Goal: Transaction & Acquisition: Download file/media

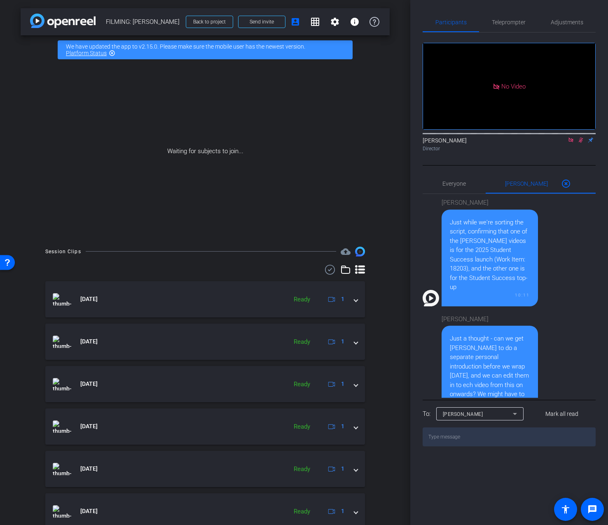
drag, startPoint x: 478, startPoint y: 295, endPoint x: 452, endPoint y: 274, distance: 33.7
click at [452, 274] on div "Just while we're sorting the script, confirming that one of the Marianna Savoca…" at bounding box center [490, 255] width 80 height 74
click at [461, 276] on div "Just while we're sorting the script, confirming that one of the Marianna Savoca…" at bounding box center [490, 255] width 80 height 74
drag, startPoint x: 468, startPoint y: 280, endPoint x: 496, endPoint y: 272, distance: 28.8
click at [496, 271] on div "Just while we're sorting the script, confirming that one of the Marianna Savoca…" at bounding box center [490, 255] width 80 height 74
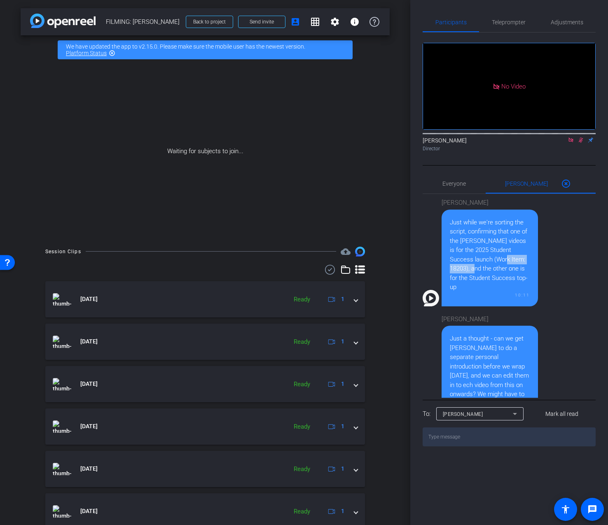
copy div "Work Item: 18203)"
drag, startPoint x: 478, startPoint y: 296, endPoint x: 511, endPoint y: 244, distance: 61.5
click at [511, 244] on div "Just while we're sorting the script, confirming that one of the Marianna Savoca…" at bounding box center [490, 255] width 80 height 74
copy div "one of the Marianna Savoca videos is for the 2025 Student Success launch (Work …"
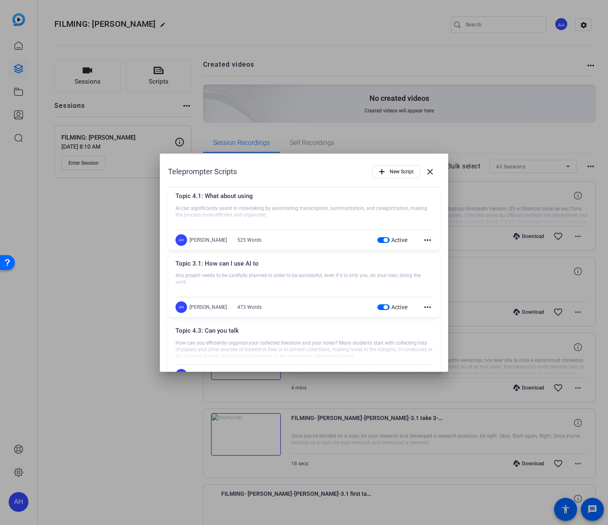
scroll to position [384, 0]
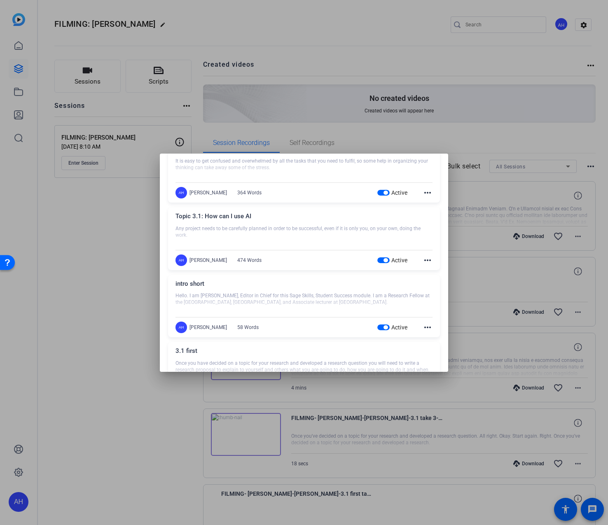
click at [93, 49] on div at bounding box center [304, 262] width 608 height 525
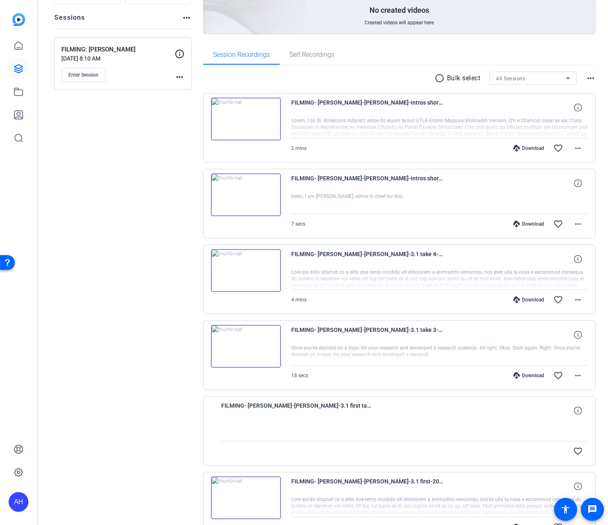
scroll to position [184, 0]
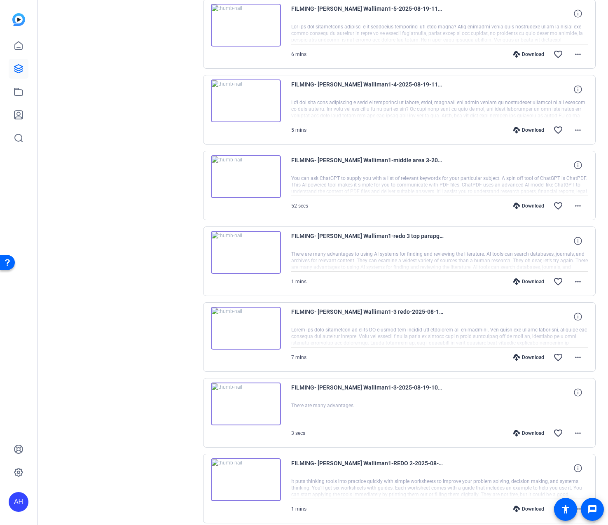
scroll to position [459, 0]
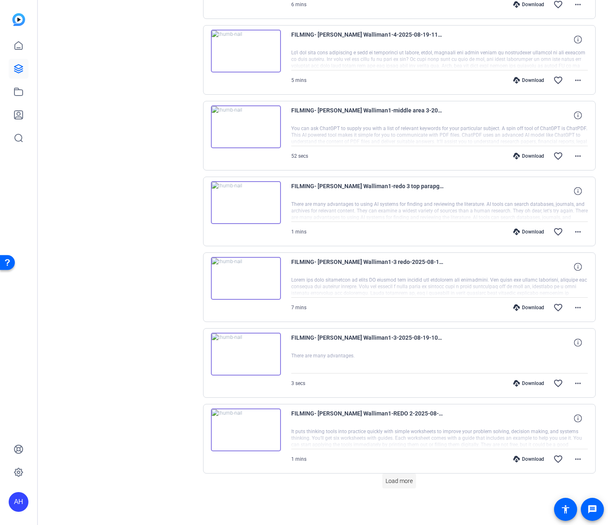
click at [411, 484] on span "Load more" at bounding box center [399, 481] width 27 height 9
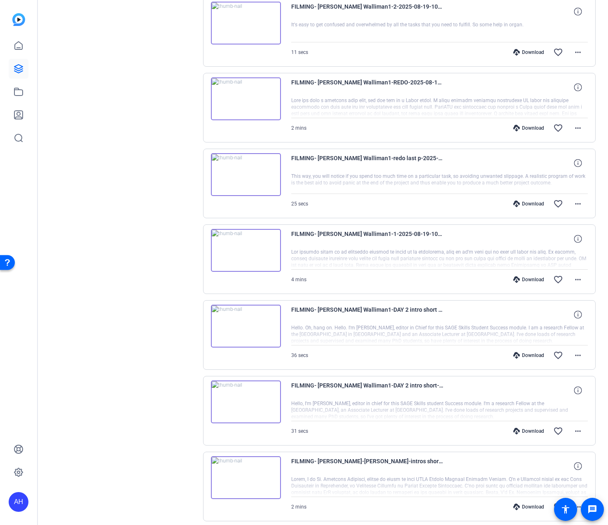
scroll to position [1019, 0]
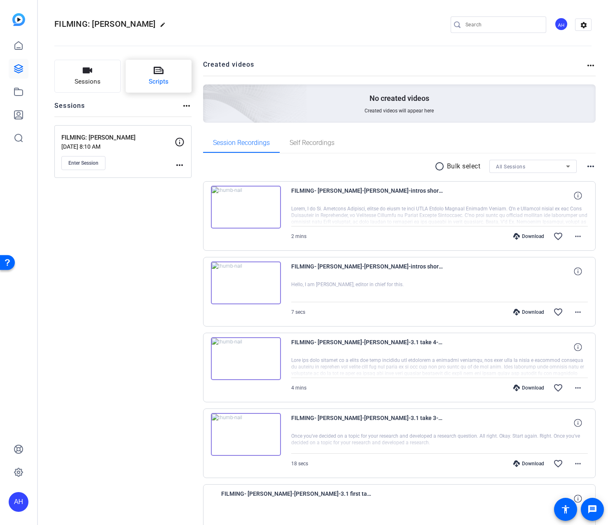
click at [159, 79] on span "Scripts" at bounding box center [159, 81] width 20 height 9
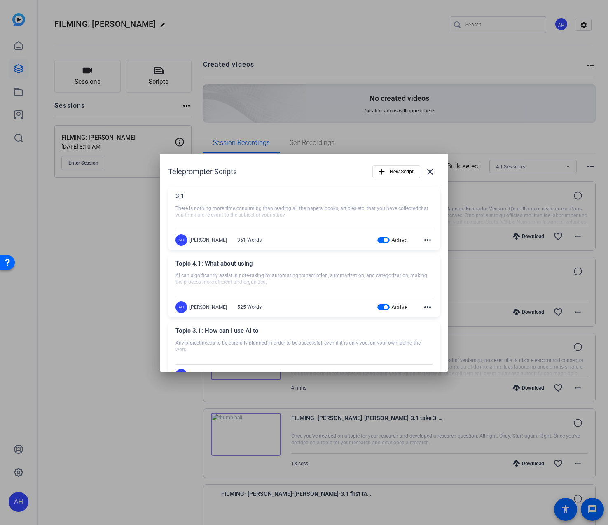
click at [386, 240] on span "button" at bounding box center [386, 240] width 4 height 4
click at [384, 309] on span "button" at bounding box center [386, 307] width 4 height 4
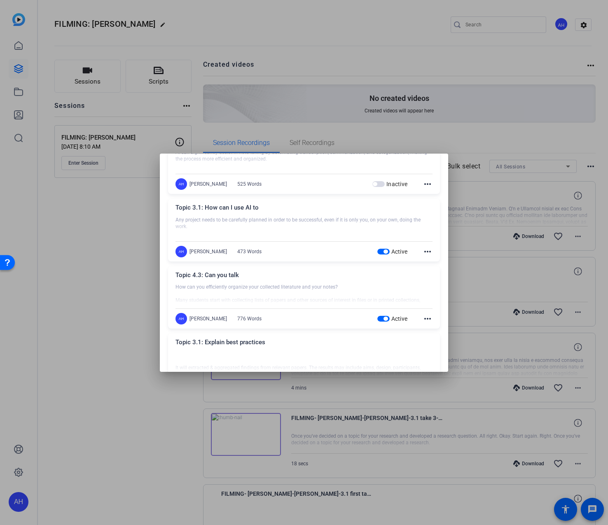
scroll to position [126, 0]
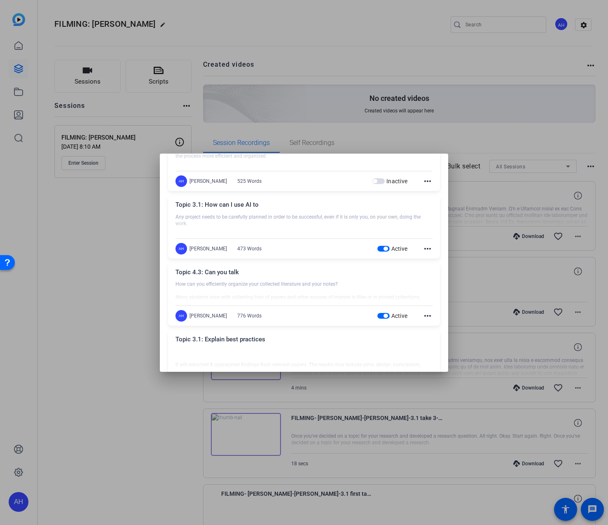
click at [384, 249] on span "button" at bounding box center [386, 249] width 4 height 4
click at [385, 316] on span "button" at bounding box center [386, 316] width 4 height 4
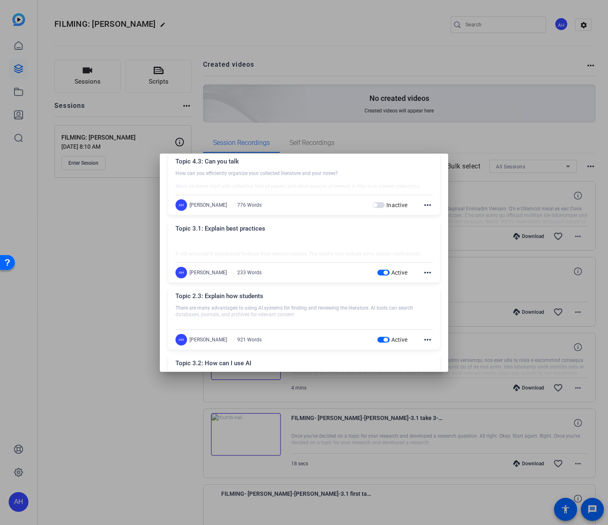
scroll to position [242, 0]
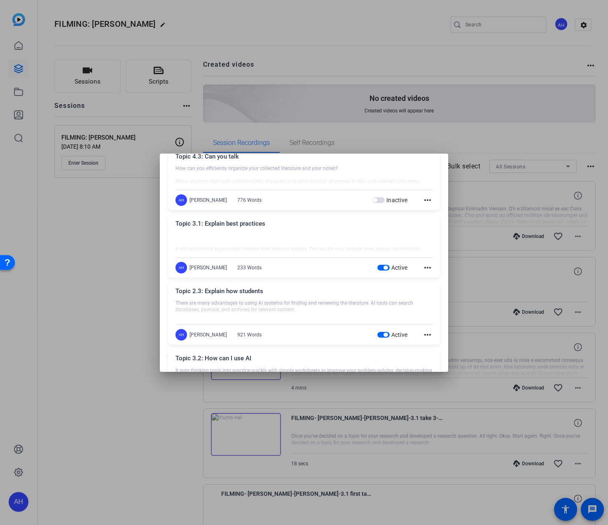
click at [386, 272] on div "Active" at bounding box center [392, 268] width 30 height 8
click at [386, 267] on span "button" at bounding box center [386, 268] width 4 height 4
click at [386, 335] on span "button" at bounding box center [386, 335] width 4 height 4
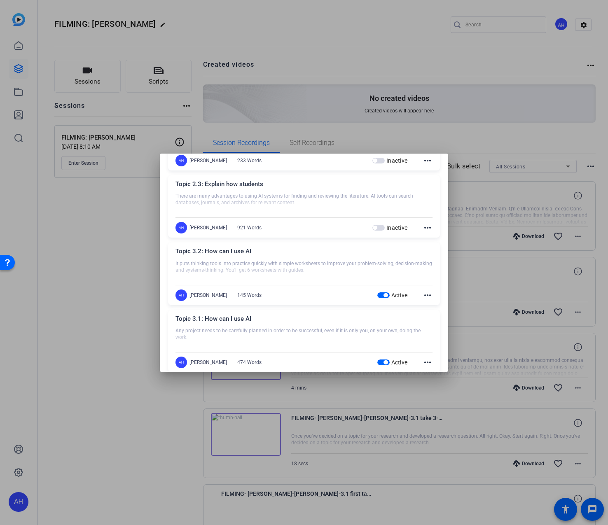
scroll to position [350, 0]
click at [388, 298] on mat-slide-toggle "Active" at bounding box center [397, 294] width 40 height 10
click at [386, 295] on span "button" at bounding box center [386, 294] width 4 height 4
click at [385, 360] on span "button" at bounding box center [386, 361] width 4 height 4
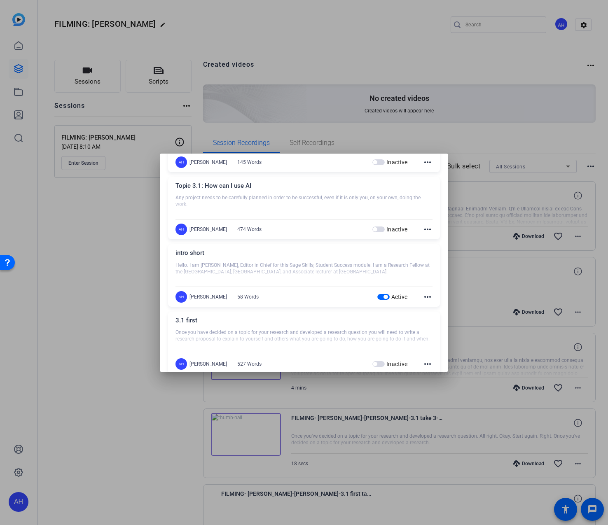
scroll to position [485, 0]
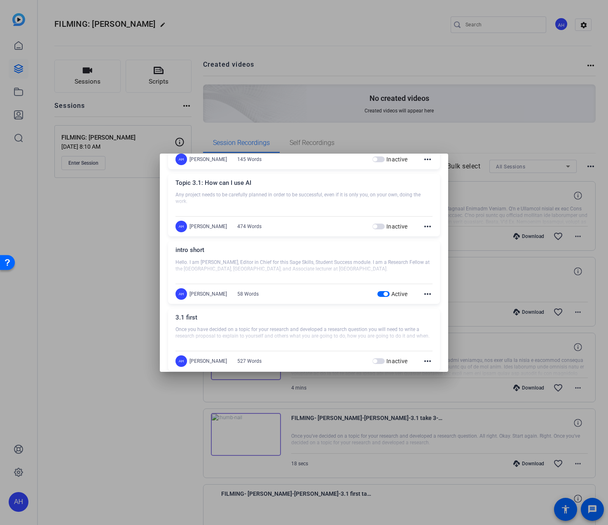
click at [386, 295] on span "button" at bounding box center [386, 294] width 4 height 4
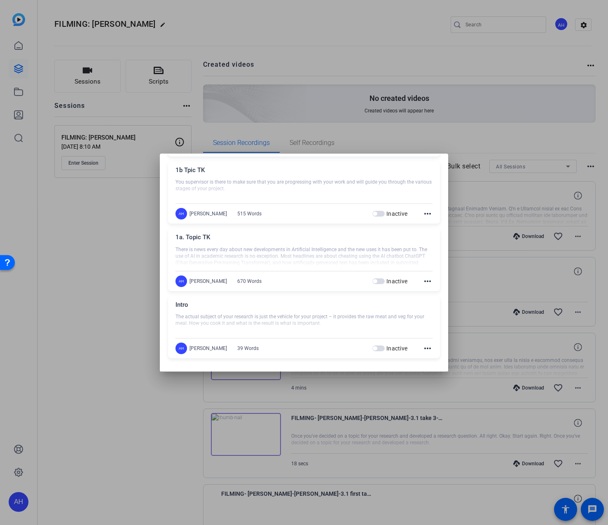
scroll to position [0, 0]
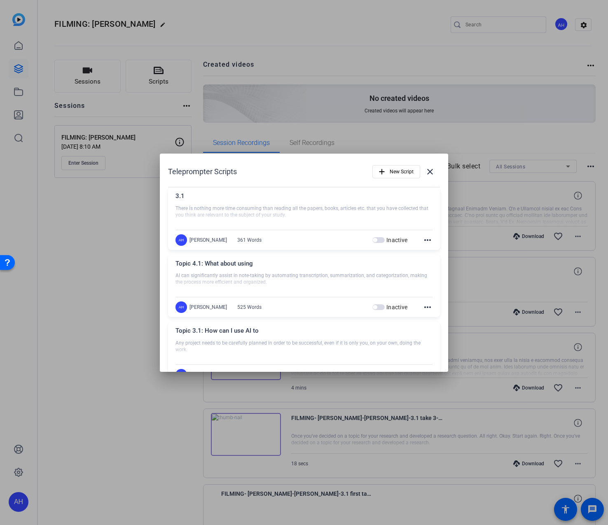
click at [236, 175] on h1 "Teleprompter Scripts" at bounding box center [202, 172] width 69 height 10
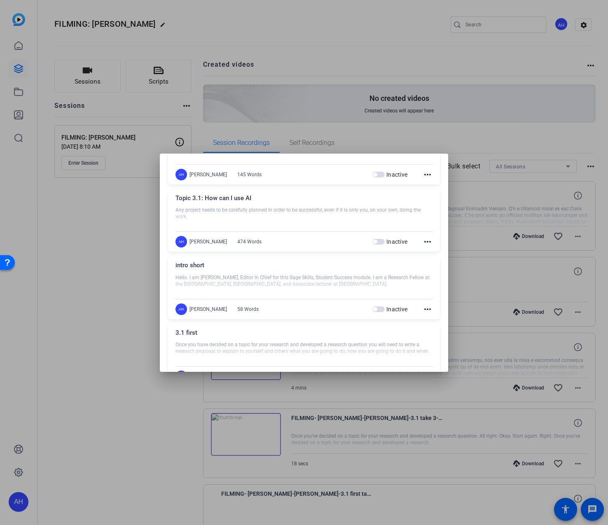
scroll to position [443, 0]
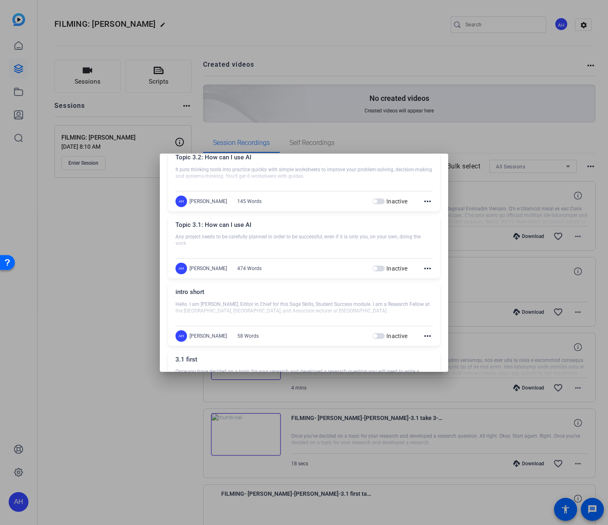
click at [377, 335] on span "button" at bounding box center [378, 336] width 12 height 6
click at [91, 258] on div at bounding box center [304, 262] width 608 height 525
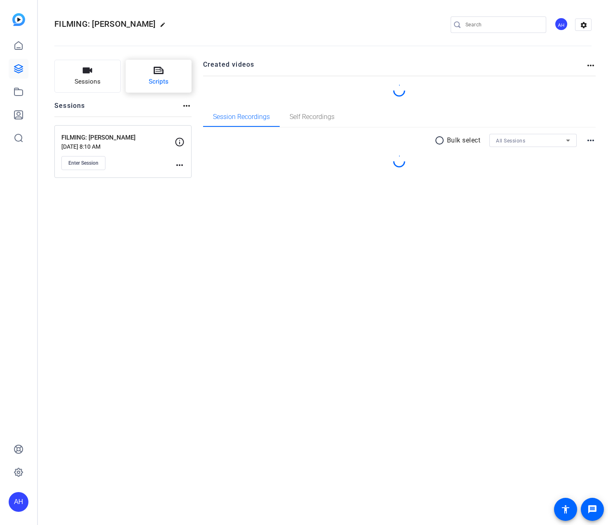
click at [164, 73] on button "Scripts" at bounding box center [159, 76] width 66 height 33
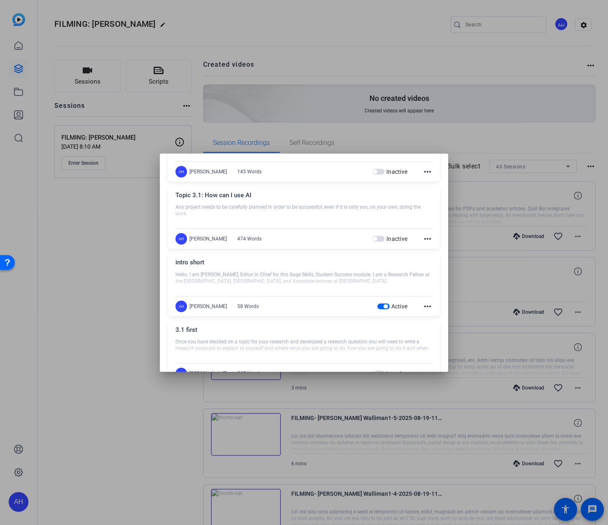
scroll to position [470, 0]
click at [109, 253] on div at bounding box center [304, 262] width 608 height 525
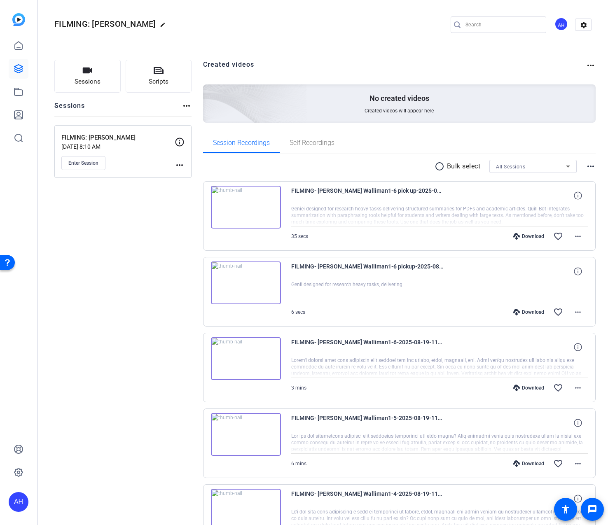
scroll to position [459, 0]
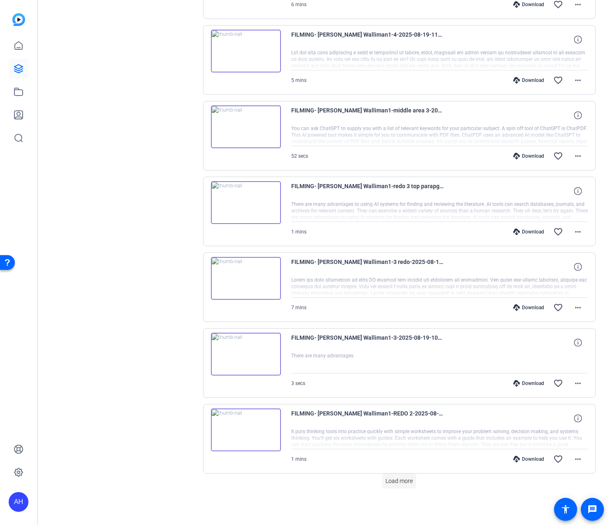
click at [389, 481] on span "Load more" at bounding box center [399, 481] width 27 height 9
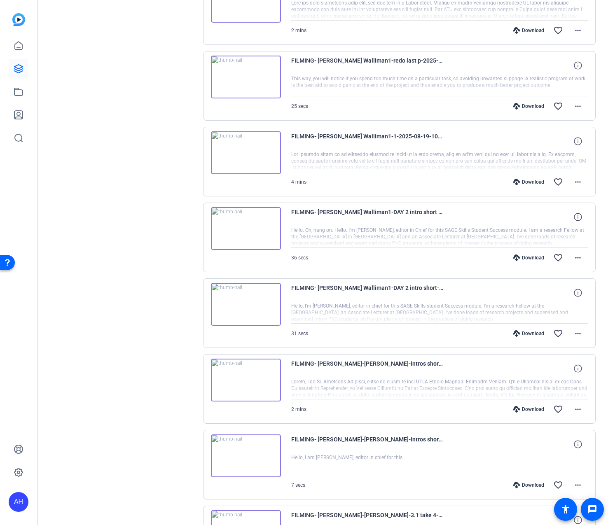
scroll to position [1112, 0]
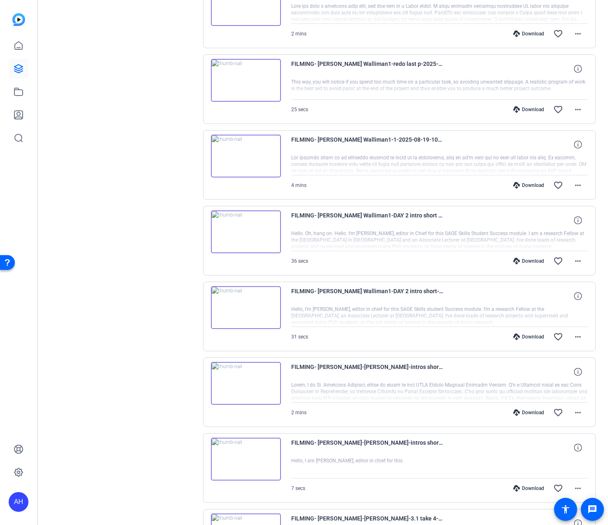
click at [250, 311] on img at bounding box center [246, 307] width 70 height 43
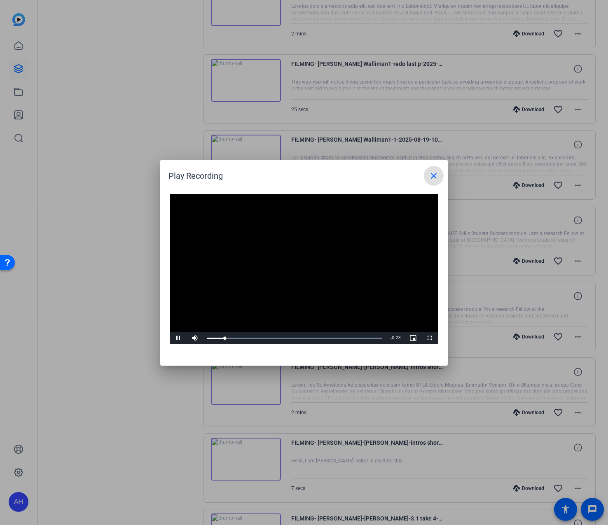
click at [94, 292] on div at bounding box center [304, 262] width 608 height 525
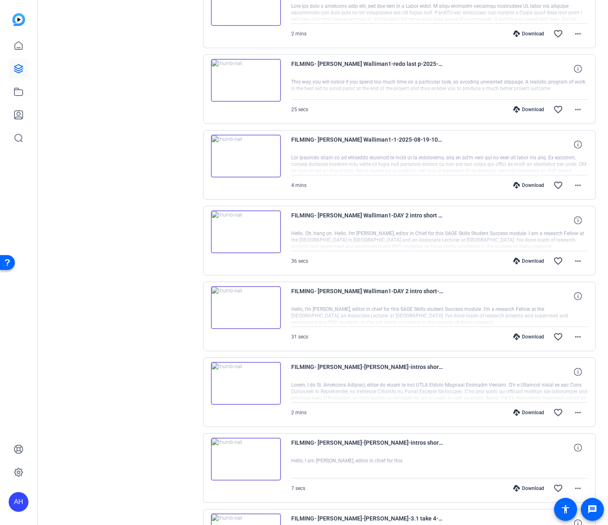
click at [249, 231] on img at bounding box center [246, 232] width 70 height 43
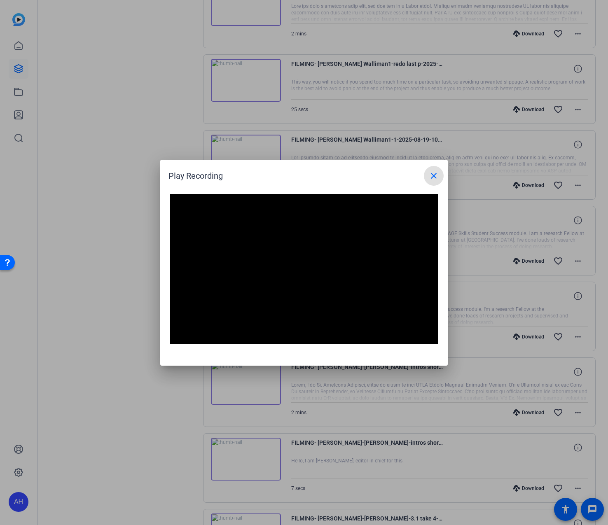
click at [428, 175] on span at bounding box center [434, 176] width 20 height 20
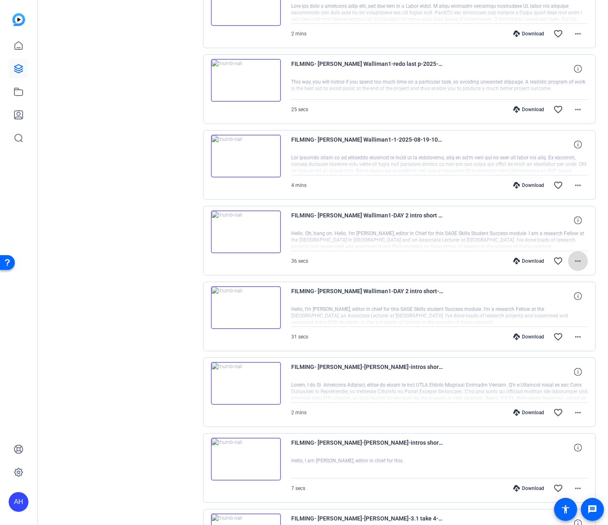
click at [576, 264] on mat-icon "more_horiz" at bounding box center [578, 261] width 10 height 10
click at [559, 296] on span "Download MP4" at bounding box center [556, 299] width 49 height 10
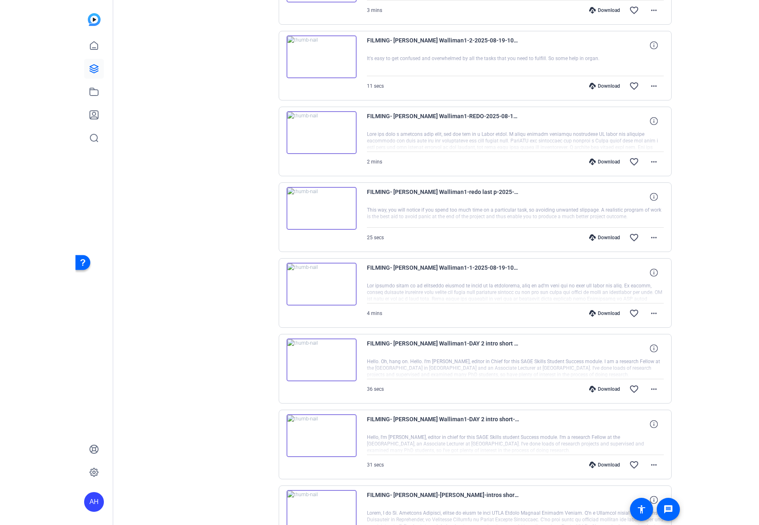
scroll to position [983, 0]
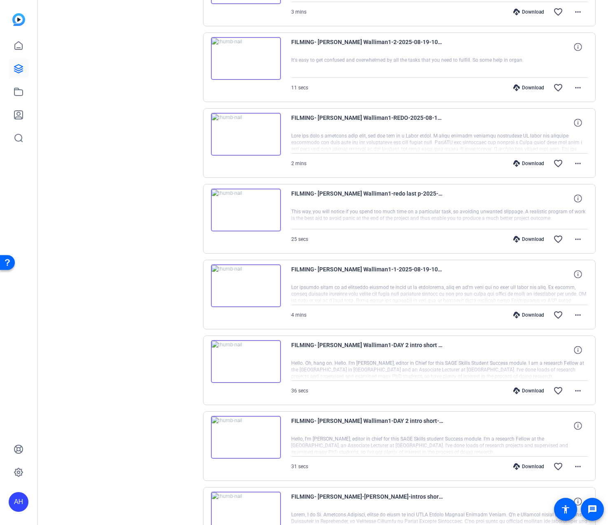
click at [242, 282] on img at bounding box center [246, 286] width 70 height 43
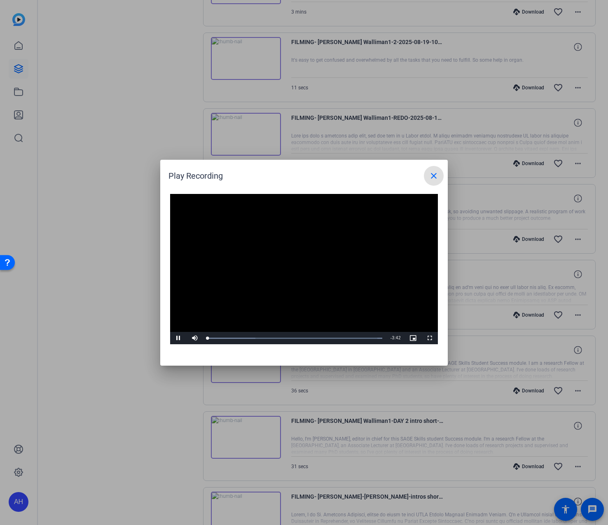
click at [129, 255] on div at bounding box center [304, 262] width 608 height 525
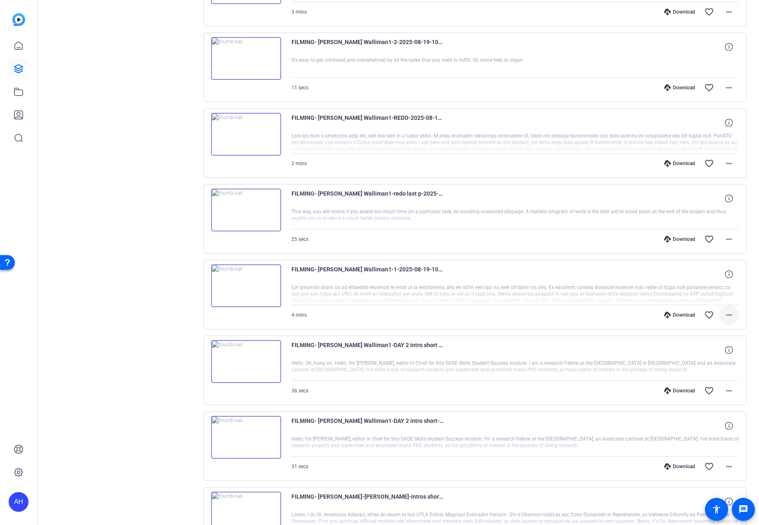
click at [608, 316] on mat-icon "more_horiz" at bounding box center [729, 315] width 10 height 10
click at [608, 350] on span "Download MP4" at bounding box center [706, 353] width 49 height 10
click at [244, 209] on img at bounding box center [246, 210] width 70 height 43
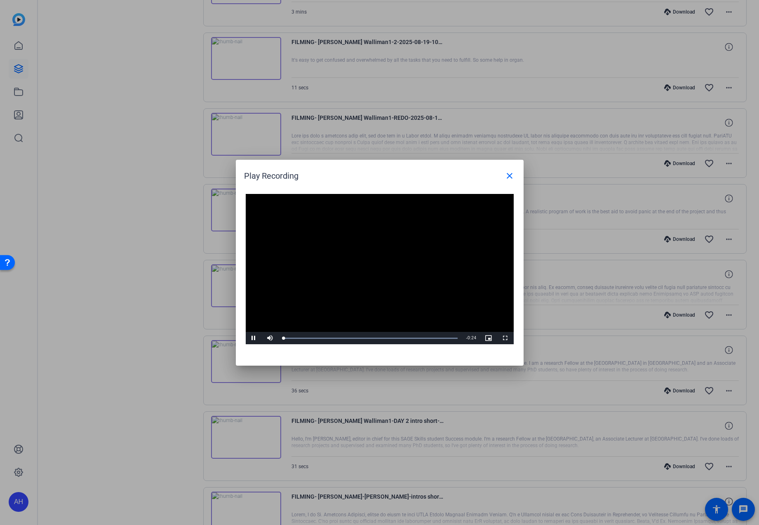
click at [356, 251] on video "Video Player" at bounding box center [380, 269] width 268 height 151
click at [147, 242] on div at bounding box center [379, 262] width 759 height 525
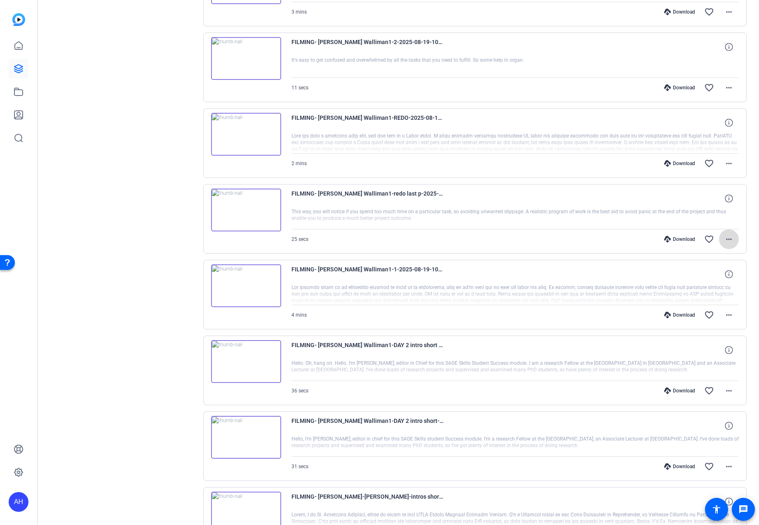
click at [608, 241] on mat-icon "more_horiz" at bounding box center [729, 239] width 10 height 10
click at [608, 275] on span "Download MP4" at bounding box center [706, 277] width 49 height 10
click at [608, 167] on mat-icon "more_horiz" at bounding box center [729, 164] width 10 height 10
click at [608, 203] on span "Download MP4" at bounding box center [706, 202] width 49 height 10
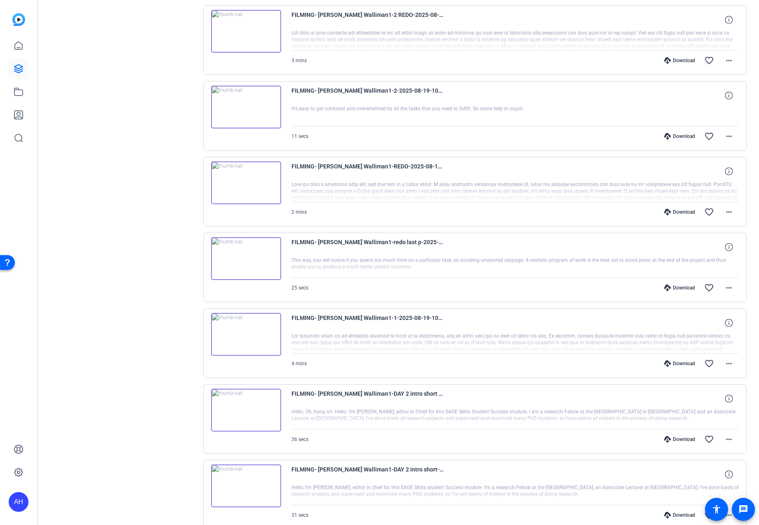
scroll to position [932, 0]
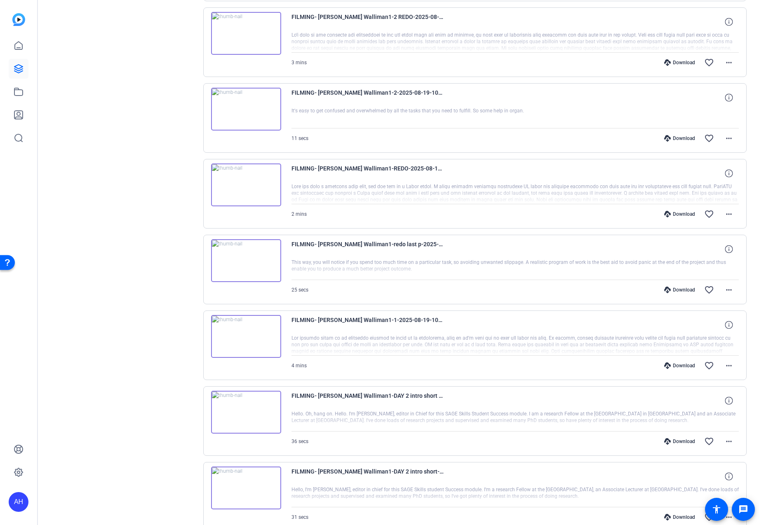
click at [241, 110] on img at bounding box center [246, 109] width 70 height 43
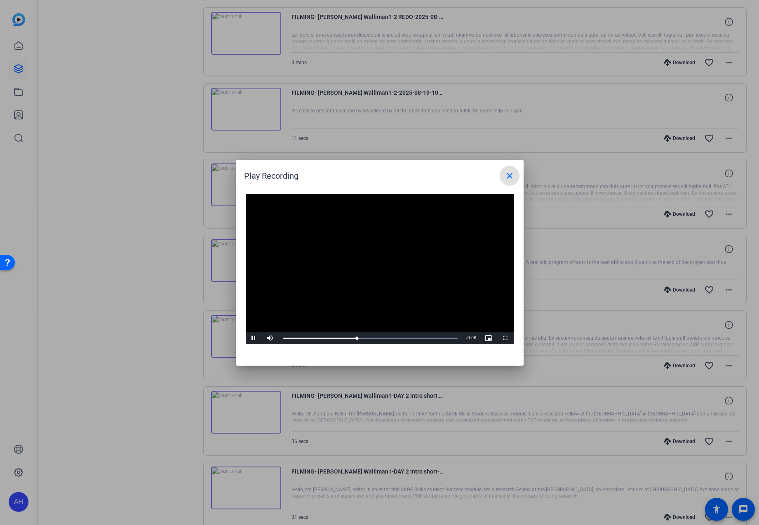
click at [510, 176] on mat-icon "close" at bounding box center [509, 176] width 10 height 10
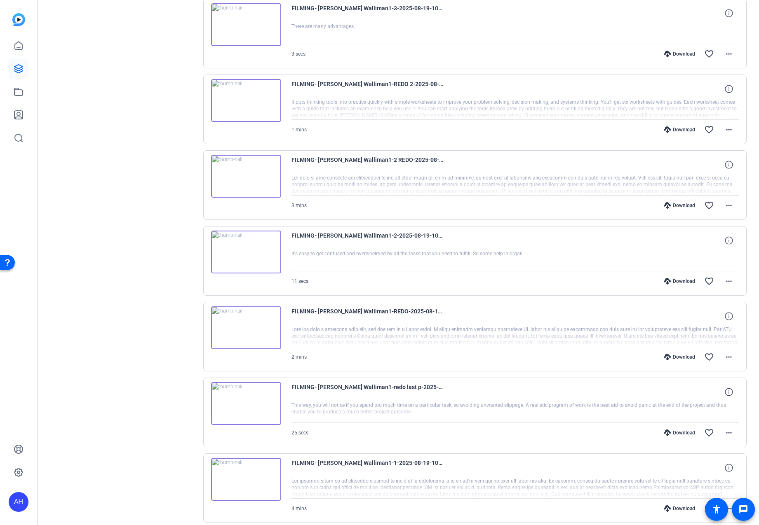
scroll to position [782, 0]
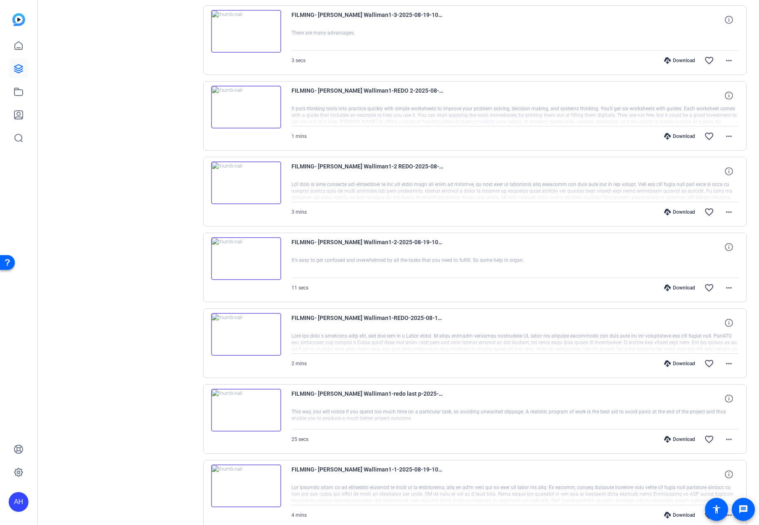
click at [241, 253] on img at bounding box center [246, 258] width 70 height 43
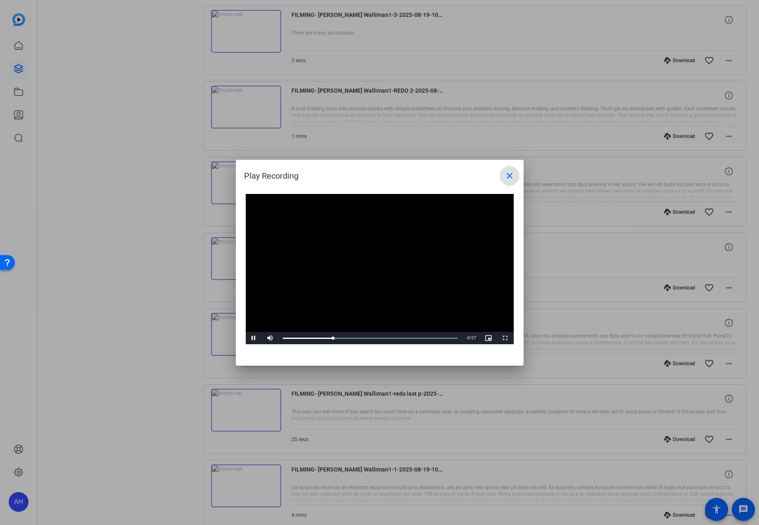
click at [151, 248] on div at bounding box center [379, 262] width 759 height 525
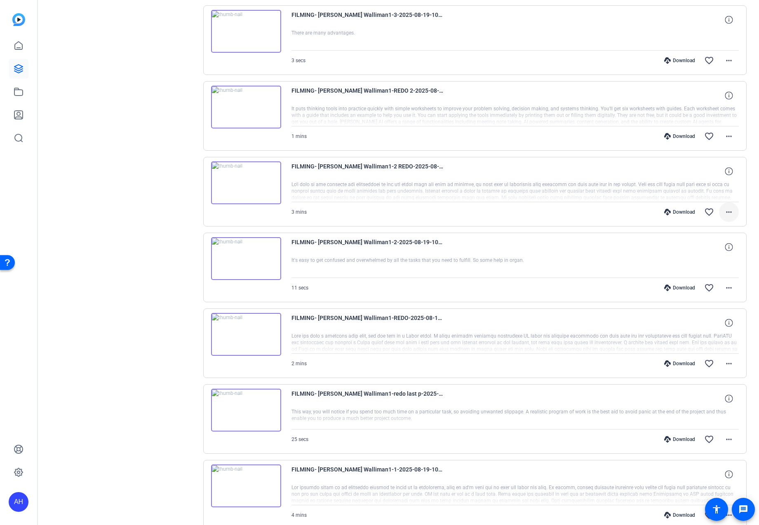
click at [608, 215] on mat-icon "more_horiz" at bounding box center [729, 212] width 10 height 10
click at [608, 247] on span "Download MP4" at bounding box center [706, 250] width 49 height 10
click at [251, 178] on img at bounding box center [246, 183] width 70 height 43
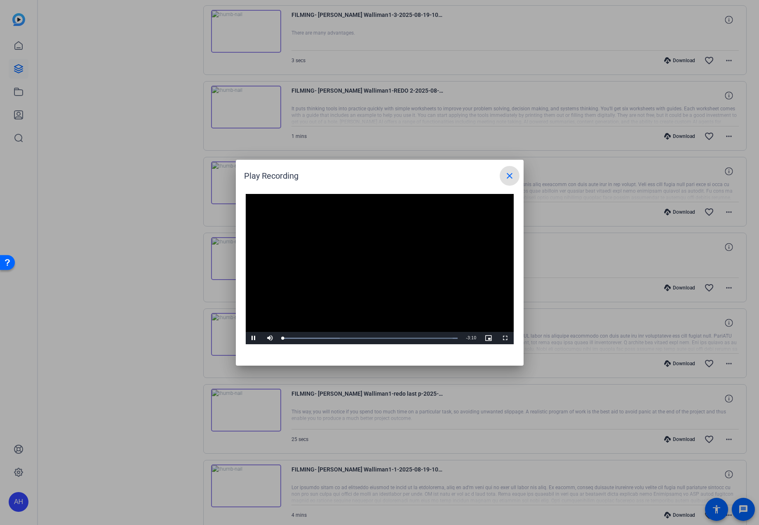
click at [359, 256] on video "Video Player" at bounding box center [380, 269] width 268 height 151
click at [362, 261] on video "Video Player" at bounding box center [380, 269] width 268 height 151
click at [155, 296] on div at bounding box center [379, 262] width 759 height 525
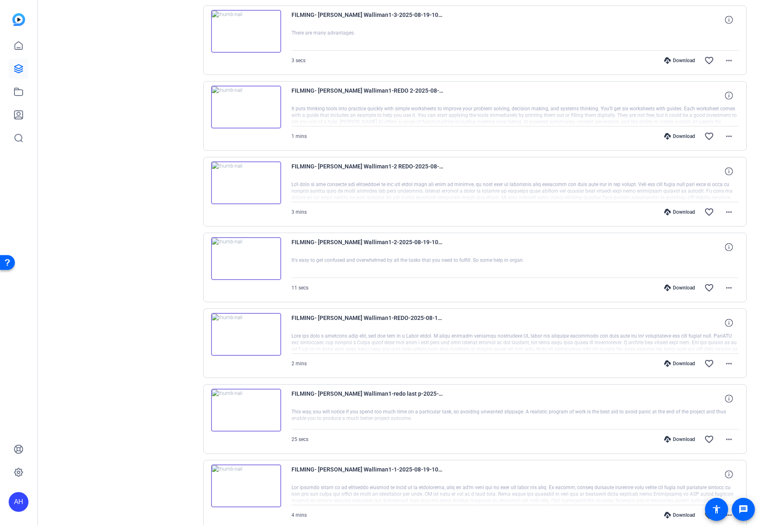
click at [251, 108] on img at bounding box center [246, 107] width 70 height 43
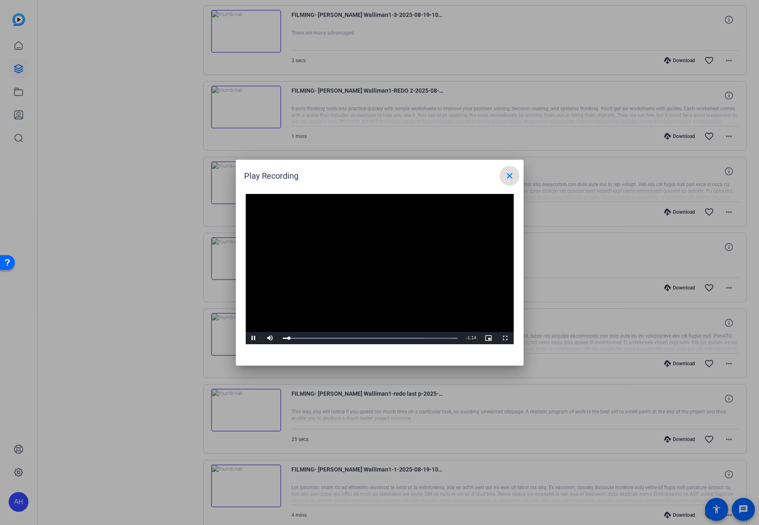
click at [506, 172] on mat-icon "close" at bounding box center [509, 176] width 10 height 10
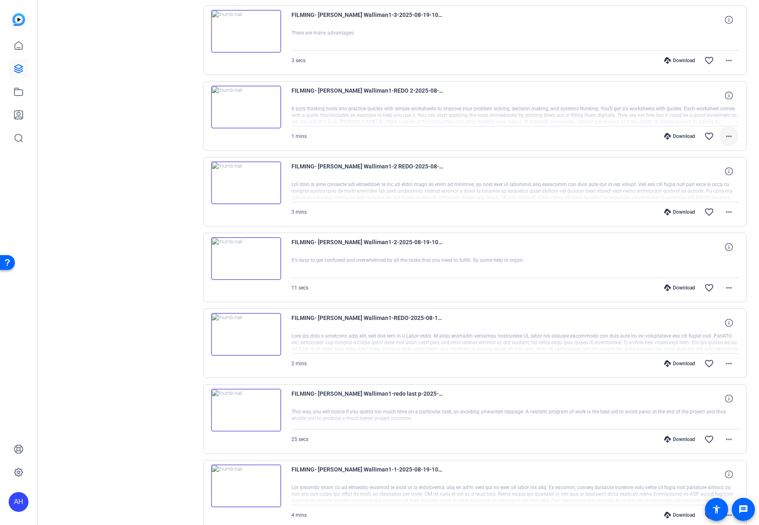
click at [608, 139] on span at bounding box center [729, 136] width 20 height 20
click at [608, 177] on span "Download MP4" at bounding box center [706, 174] width 49 height 10
click at [123, 231] on div "Sessions Scripts Sessions more_horiz FILMING: [PERSON_NAME] [DATE] 8:10 AM Ente…" at bounding box center [122, 113] width 137 height 1673
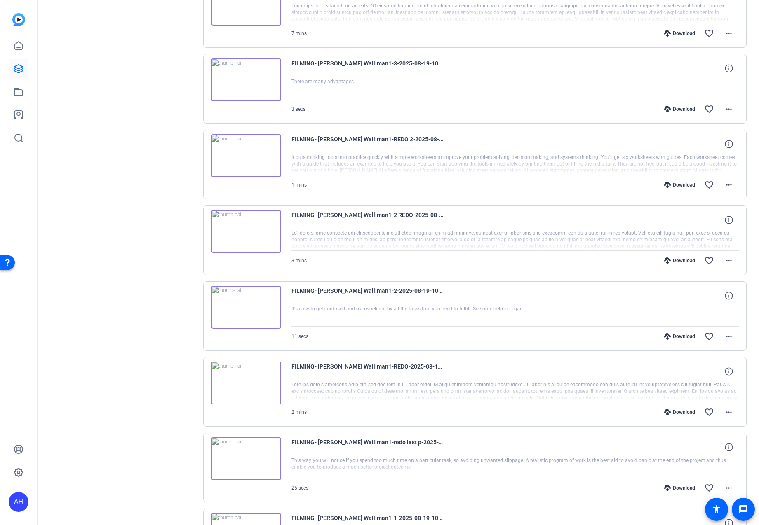
scroll to position [732, 0]
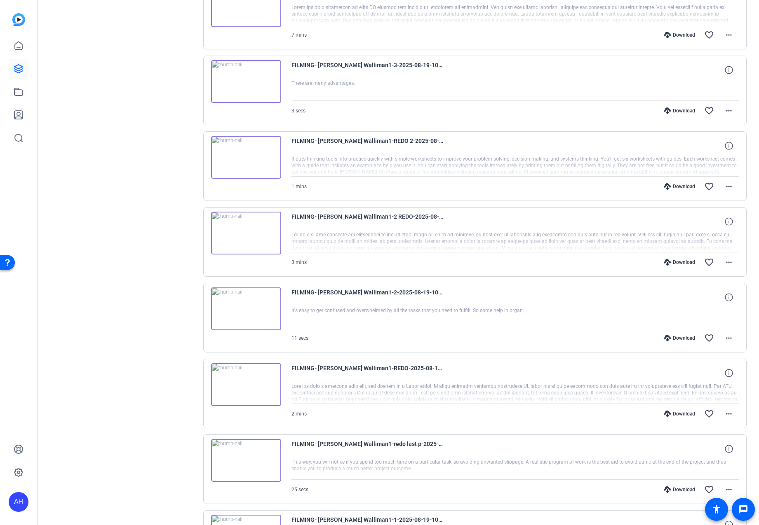
click at [244, 155] on img at bounding box center [246, 157] width 70 height 43
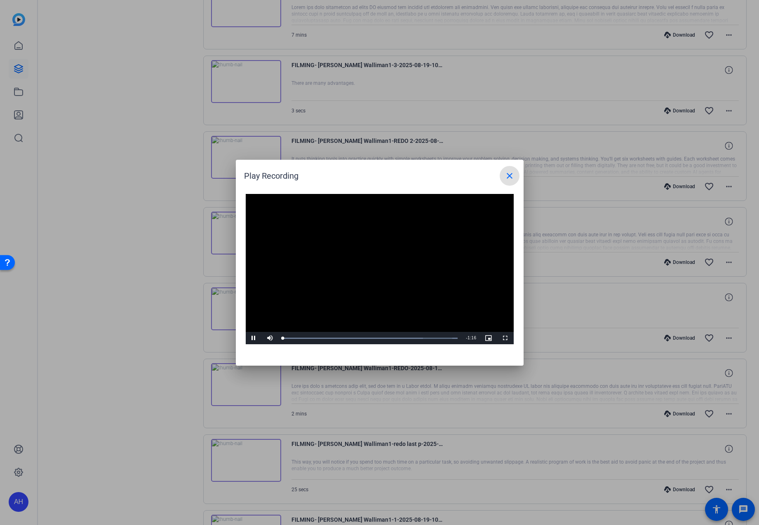
click at [383, 255] on video "Video Player" at bounding box center [380, 269] width 268 height 151
click at [508, 179] on mat-icon "close" at bounding box center [509, 176] width 10 height 10
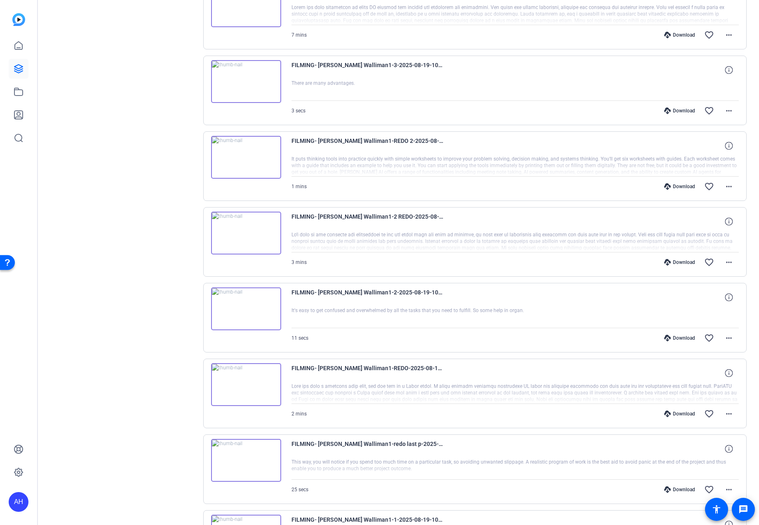
click at [248, 236] on img at bounding box center [246, 233] width 70 height 43
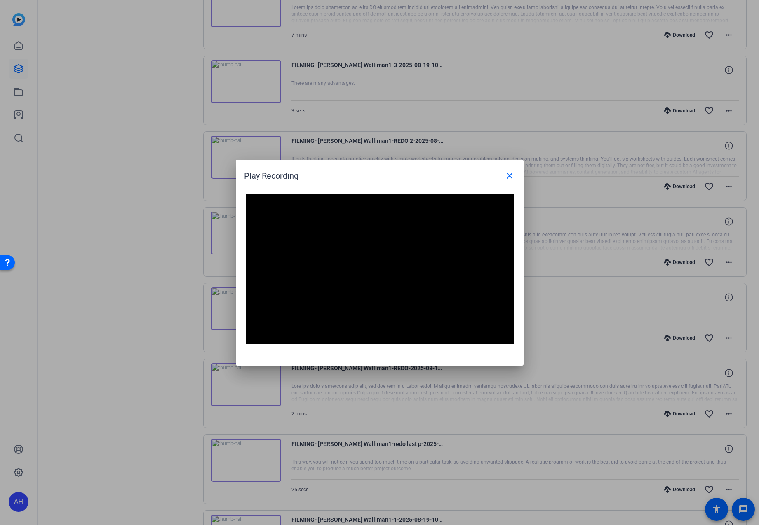
click at [115, 245] on div at bounding box center [379, 262] width 759 height 525
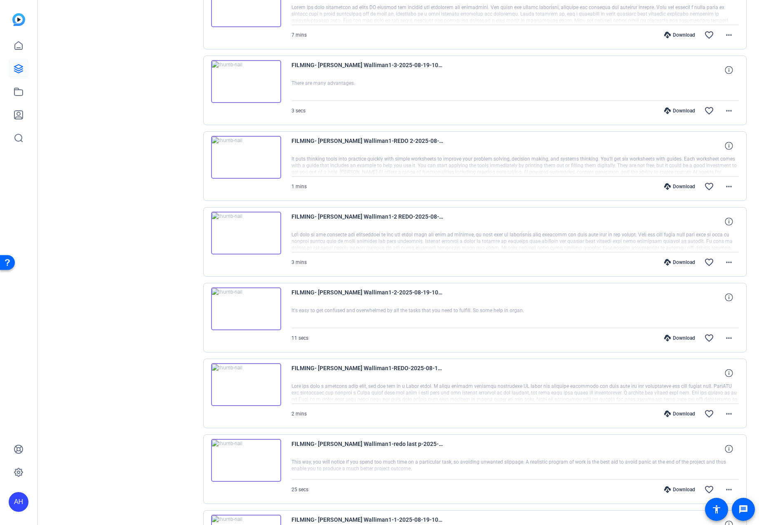
click at [241, 158] on img at bounding box center [246, 157] width 70 height 43
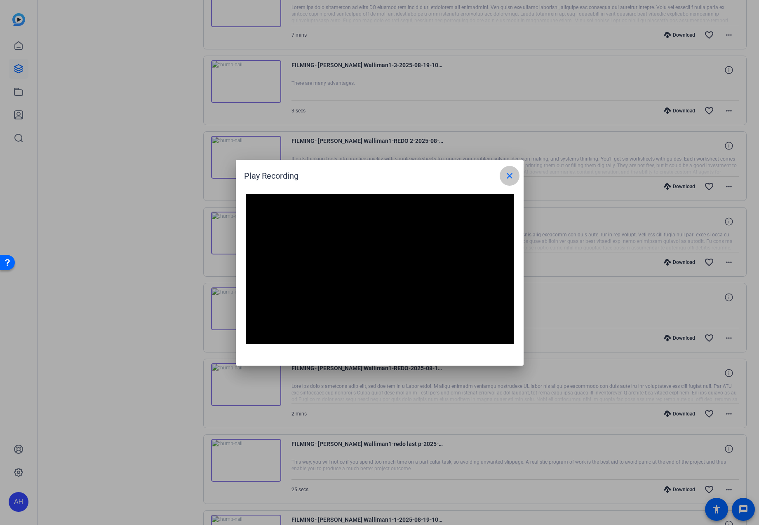
click at [504, 180] on span at bounding box center [509, 176] width 20 height 20
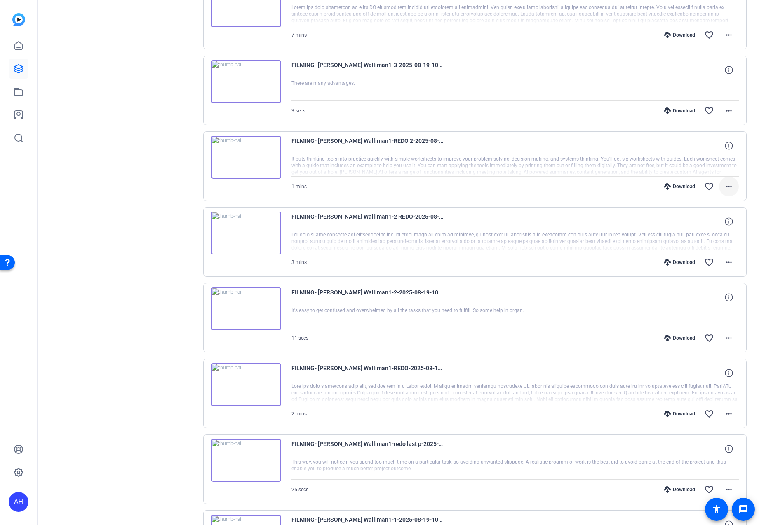
click at [608, 185] on span at bounding box center [729, 187] width 20 height 20
click at [608, 222] on span "Download MP4" at bounding box center [706, 225] width 49 height 10
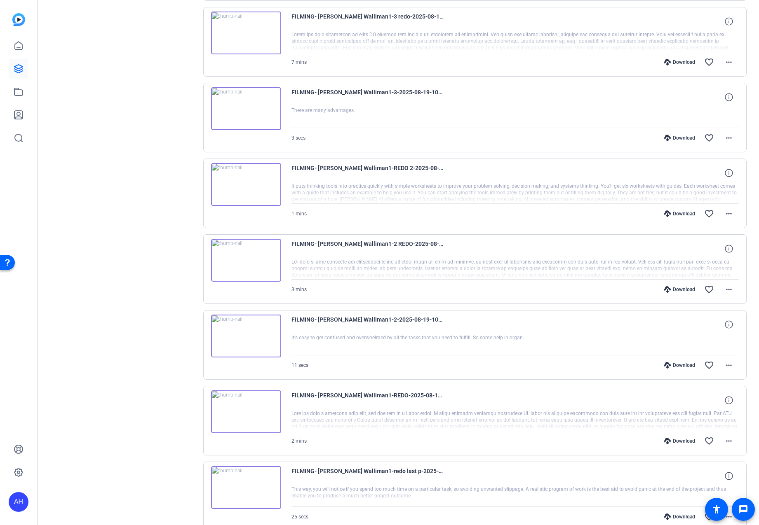
scroll to position [699, 0]
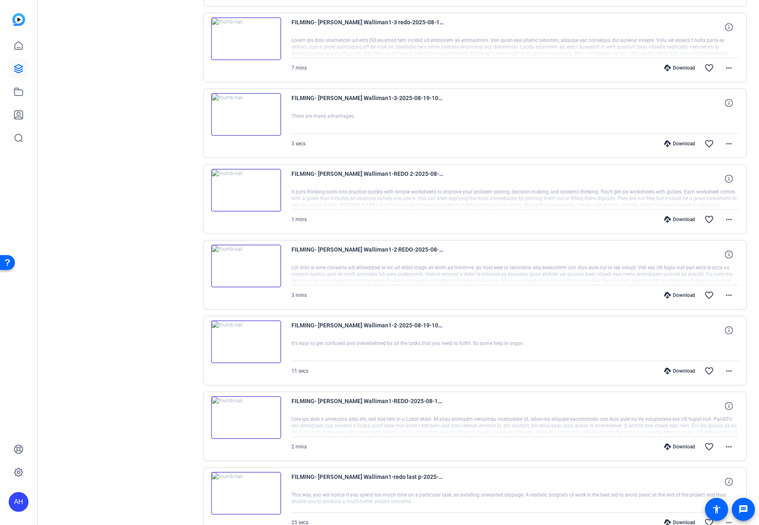
click at [248, 113] on img at bounding box center [246, 114] width 70 height 43
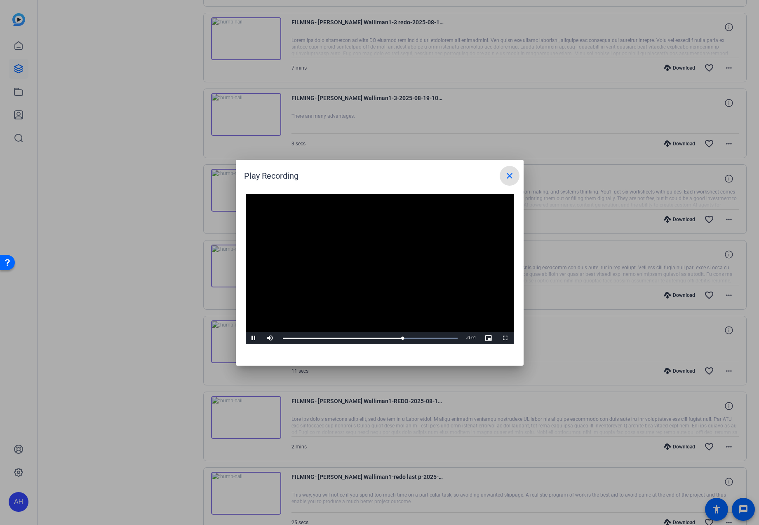
click at [155, 183] on div at bounding box center [379, 262] width 759 height 525
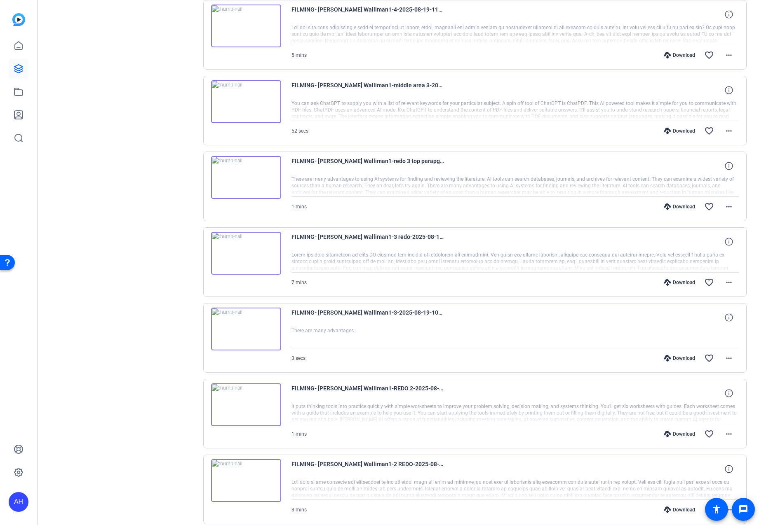
scroll to position [460, 0]
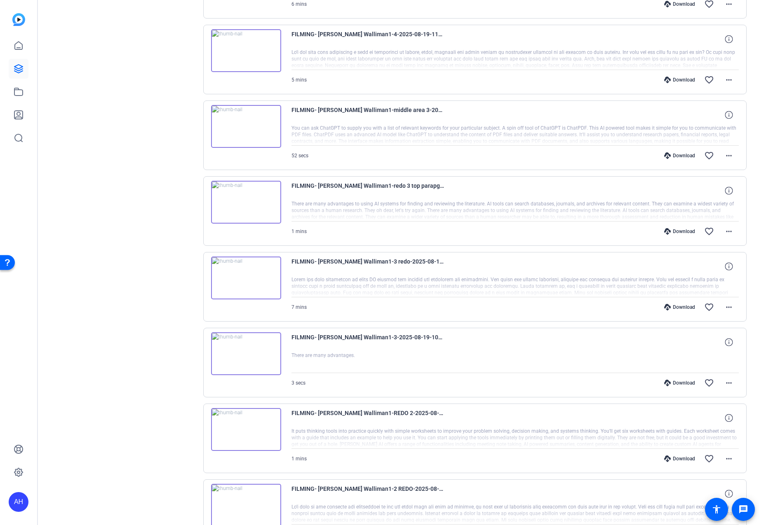
click at [246, 281] on img at bounding box center [246, 278] width 70 height 43
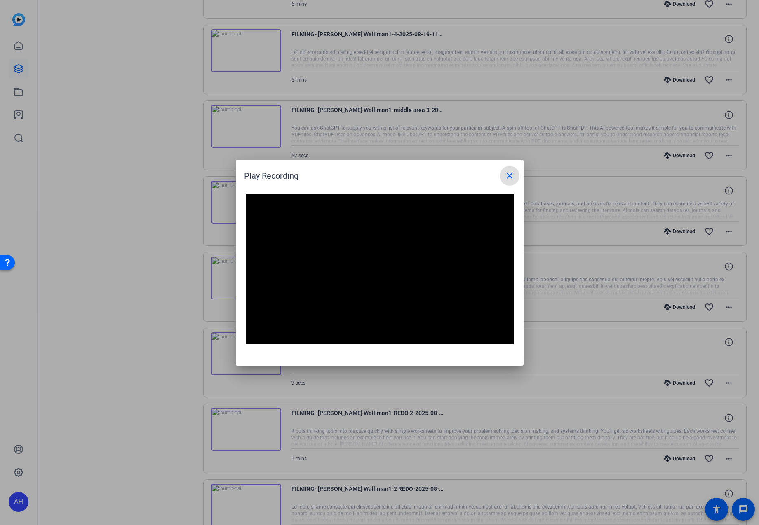
click at [124, 265] on div at bounding box center [379, 262] width 759 height 525
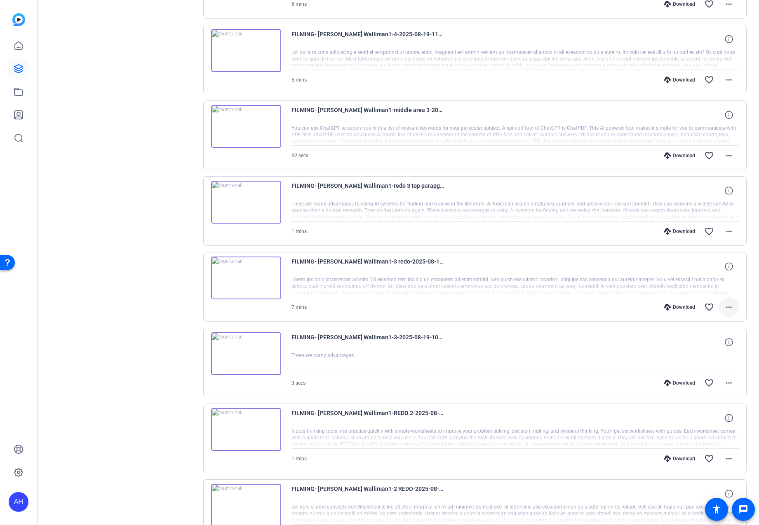
click at [608, 310] on mat-icon "more_horiz" at bounding box center [729, 307] width 10 height 10
click at [608, 342] on span "Download MP4" at bounding box center [706, 345] width 49 height 10
click at [608, 232] on mat-icon "more_horiz" at bounding box center [729, 232] width 10 height 10
click at [608, 267] on span "Download MP4" at bounding box center [706, 270] width 49 height 10
click at [608, 158] on mat-icon "more_horiz" at bounding box center [729, 156] width 10 height 10
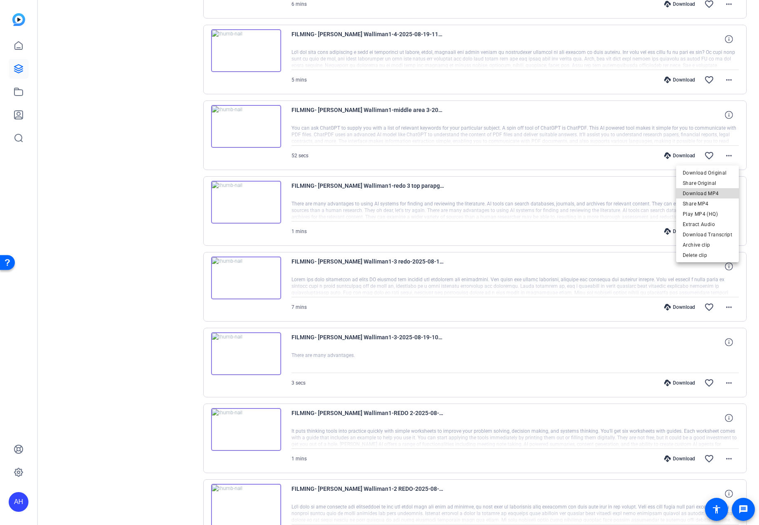
click at [608, 192] on span "Download MP4" at bounding box center [706, 194] width 49 height 10
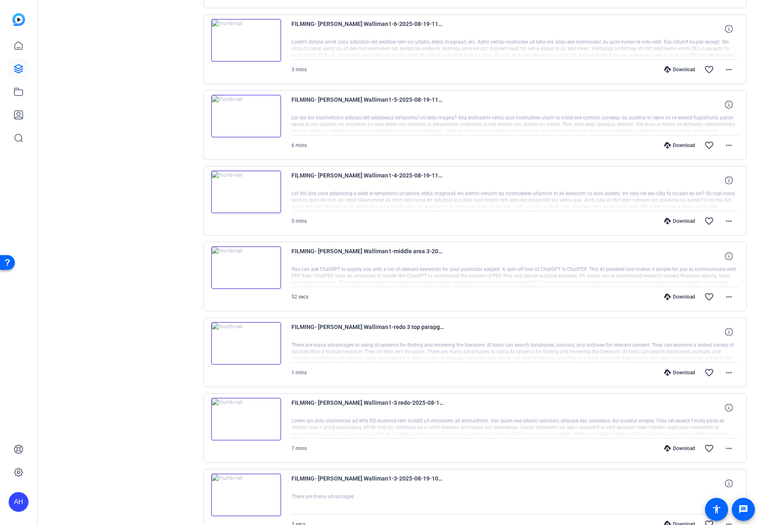
scroll to position [319, 0]
click at [244, 194] on img at bounding box center [246, 191] width 70 height 43
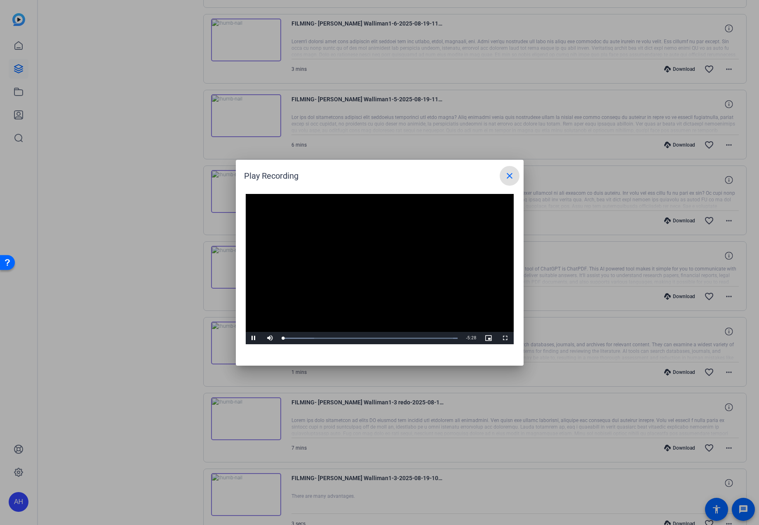
click at [145, 200] on div at bounding box center [379, 262] width 759 height 525
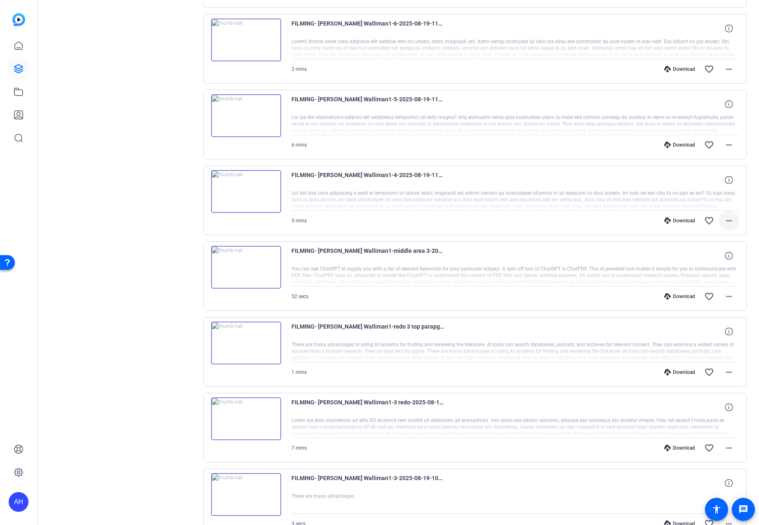
click at [608, 222] on span at bounding box center [729, 221] width 20 height 20
click at [608, 258] on span "Download MP4" at bounding box center [706, 259] width 49 height 10
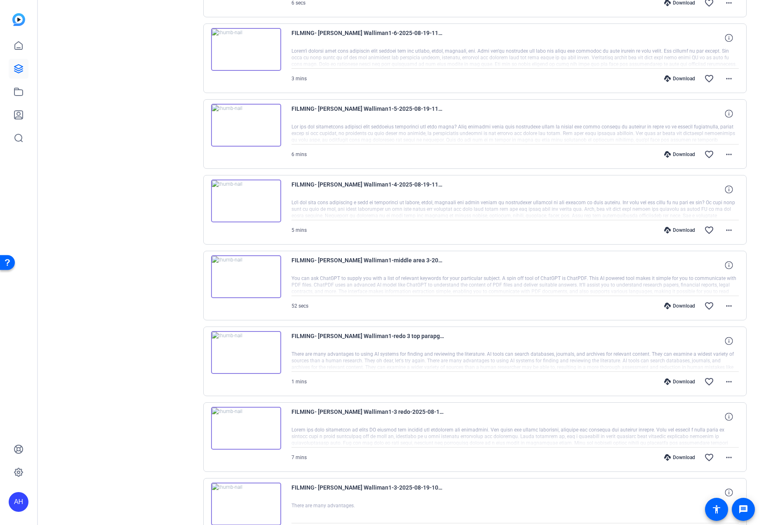
scroll to position [305, 0]
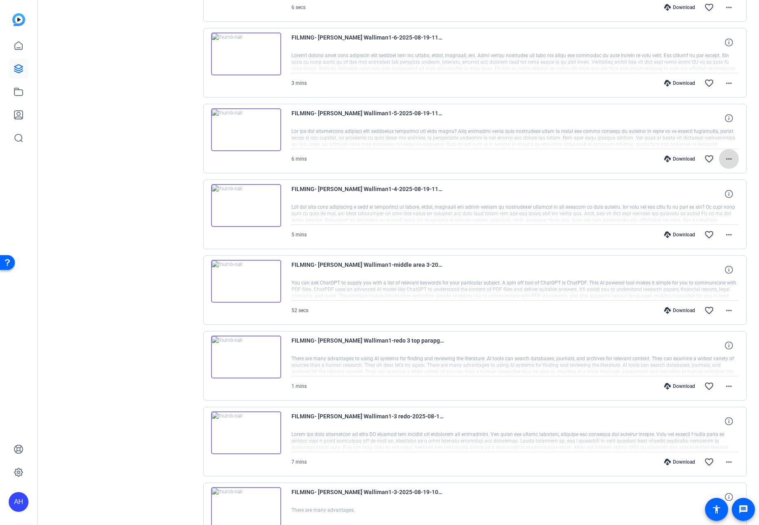
click at [608, 157] on mat-icon "more_horiz" at bounding box center [729, 159] width 10 height 10
click at [608, 197] on span "Download MP4" at bounding box center [706, 197] width 49 height 10
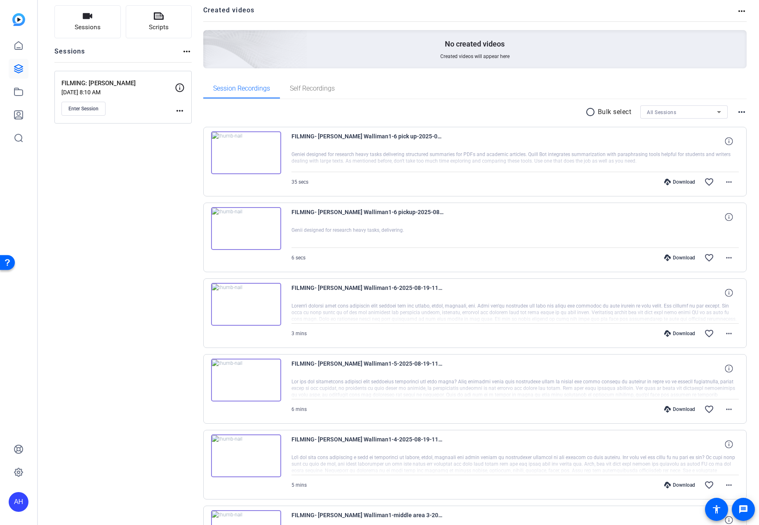
scroll to position [54, 0]
click at [608, 337] on span at bounding box center [729, 334] width 20 height 20
click at [608, 373] on span "Download MP4" at bounding box center [706, 372] width 49 height 10
click at [242, 235] on img at bounding box center [246, 229] width 70 height 43
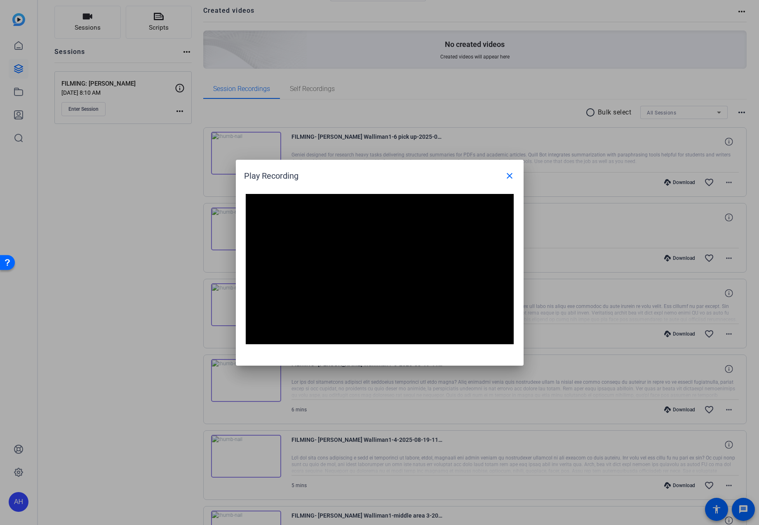
click at [140, 262] on div at bounding box center [379, 262] width 759 height 525
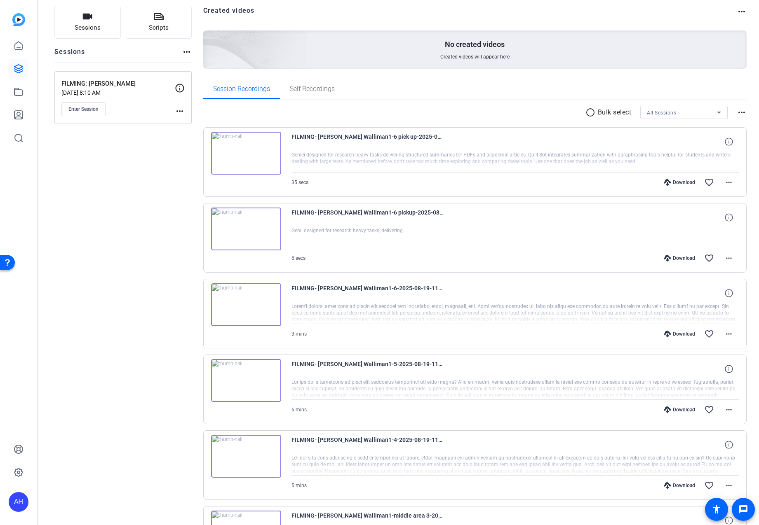
click at [248, 162] on img at bounding box center [246, 153] width 70 height 43
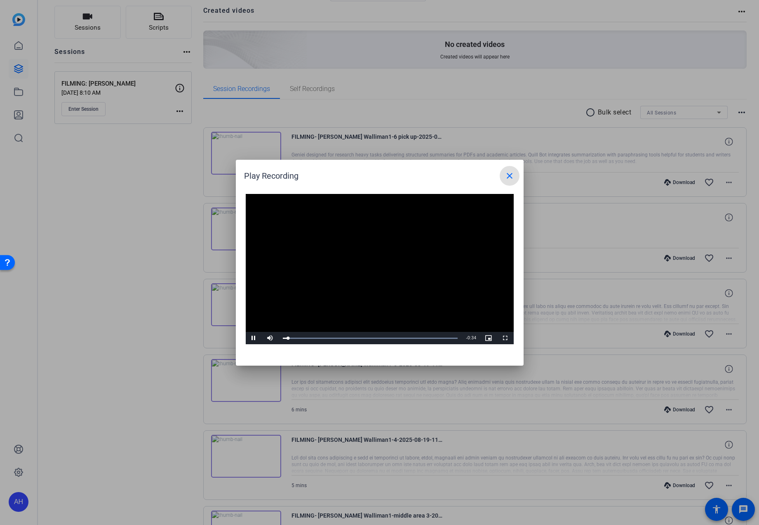
click at [426, 271] on video "Video Player" at bounding box center [380, 269] width 268 height 151
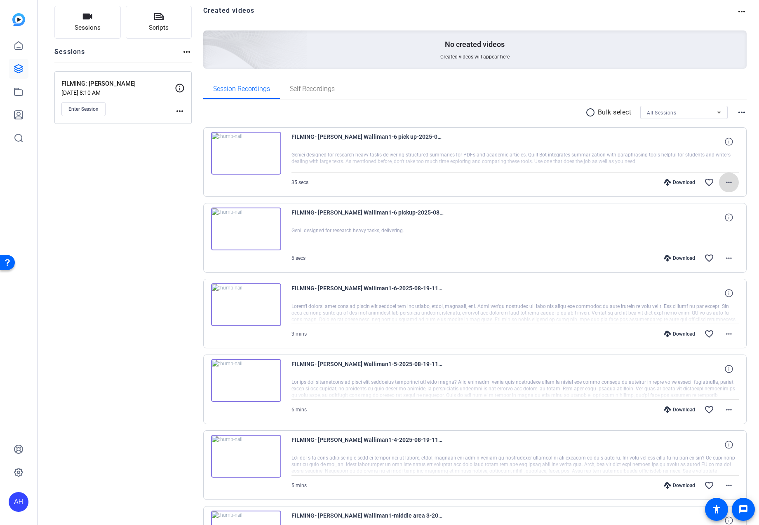
click at [608, 186] on mat-icon "more_horiz" at bounding box center [729, 183] width 10 height 10
click at [608, 222] on span "Download MP4" at bounding box center [706, 220] width 49 height 10
